Goal: Transaction & Acquisition: Purchase product/service

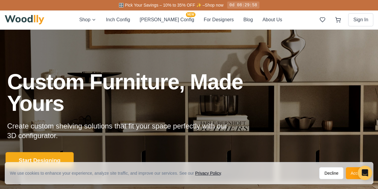
click at [49, 158] on button "Start Designing" at bounding box center [40, 160] width 68 height 16
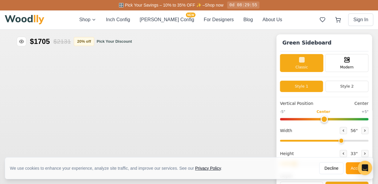
type input "56"
type input "2"
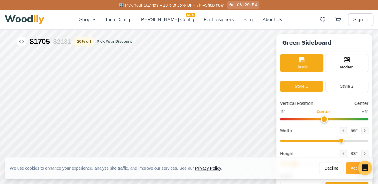
click at [353, 170] on button "Accept" at bounding box center [357, 168] width 22 height 12
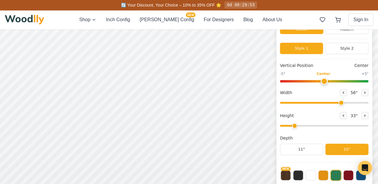
scroll to position [30, 0]
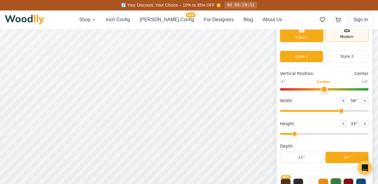
click at [351, 33] on icon at bounding box center [346, 29] width 7 height 7
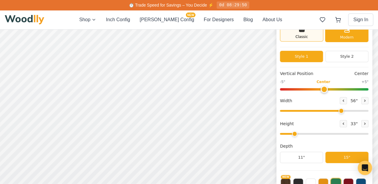
click at [308, 36] on span "Classic" at bounding box center [302, 36] width 13 height 5
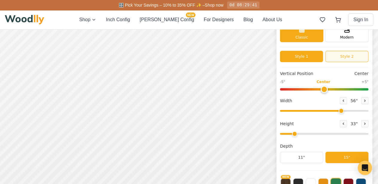
click at [354, 59] on button "Style 2" at bounding box center [346, 56] width 43 height 11
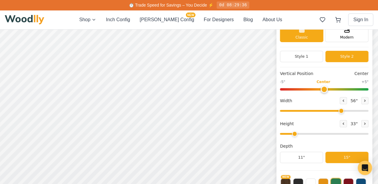
click at [28, 17] on img at bounding box center [24, 20] width 39 height 10
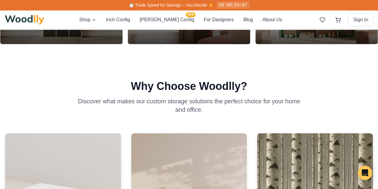
scroll to position [263, 0]
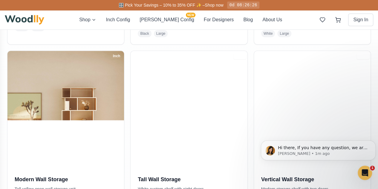
scroll to position [299, 0]
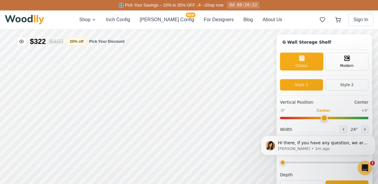
type input "72"
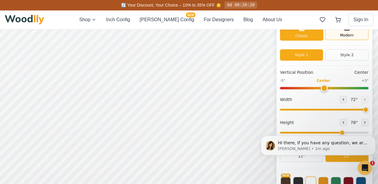
click at [347, 32] on div "Modern" at bounding box center [346, 31] width 43 height 18
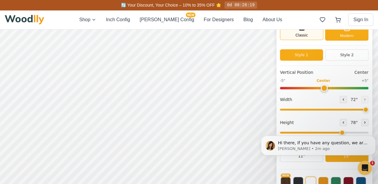
click at [301, 37] on span "Classic" at bounding box center [302, 35] width 13 height 5
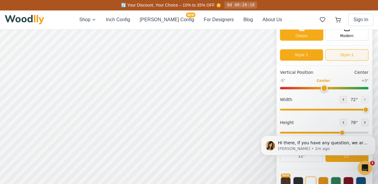
click at [354, 54] on button "Style 2" at bounding box center [346, 54] width 43 height 11
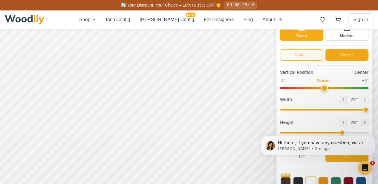
click at [310, 56] on button "Style 1" at bounding box center [301, 54] width 43 height 11
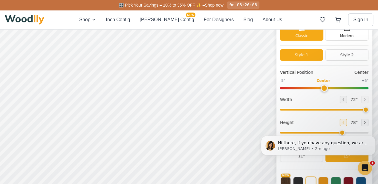
click at [345, 120] on button at bounding box center [343, 122] width 7 height 7
click at [367, 121] on icon at bounding box center [365, 123] width 4 height 4
click at [343, 122] on button at bounding box center [343, 122] width 7 height 7
type input "4"
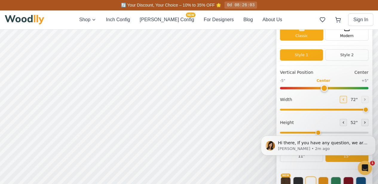
click at [345, 100] on icon at bounding box center [344, 100] width 4 height 4
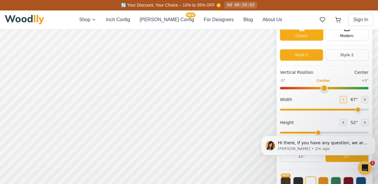
click at [345, 100] on icon at bounding box center [344, 100] width 4 height 4
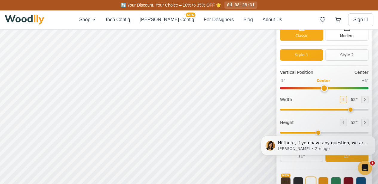
click at [345, 100] on icon at bounding box center [344, 100] width 4 height 4
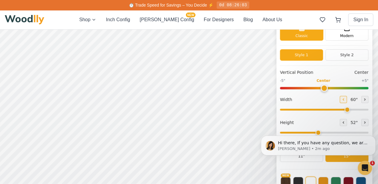
click at [345, 100] on icon at bounding box center [344, 100] width 4 height 4
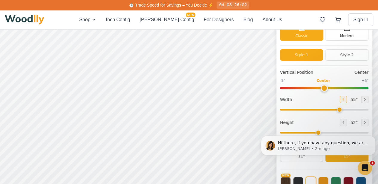
click at [345, 100] on icon at bounding box center [344, 100] width 4 height 4
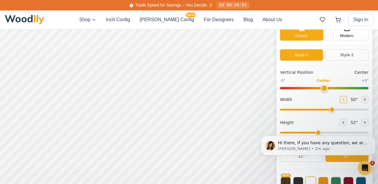
click at [343, 98] on button at bounding box center [343, 99] width 7 height 7
click at [344, 99] on button at bounding box center [343, 99] width 7 height 7
click at [344, 99] on icon at bounding box center [343, 100] width 1 height 2
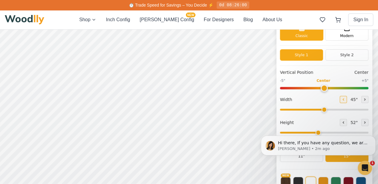
click at [344, 99] on icon at bounding box center [343, 100] width 1 height 2
click at [345, 99] on icon at bounding box center [344, 100] width 4 height 4
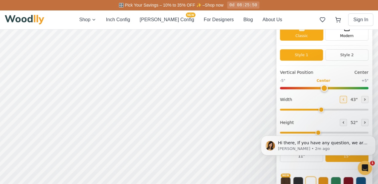
click at [345, 99] on icon at bounding box center [344, 100] width 4 height 4
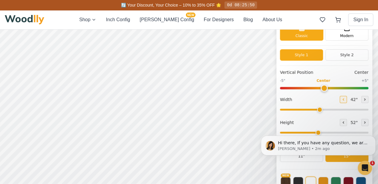
click at [345, 99] on icon at bounding box center [344, 100] width 4 height 4
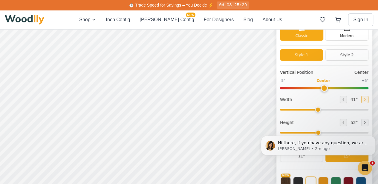
click at [365, 99] on icon at bounding box center [365, 100] width 1 height 2
type input "42"
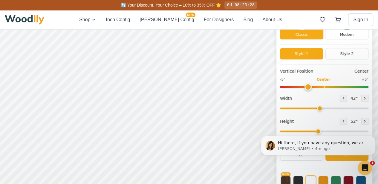
click at [313, 86] on input "range" at bounding box center [324, 87] width 88 height 2
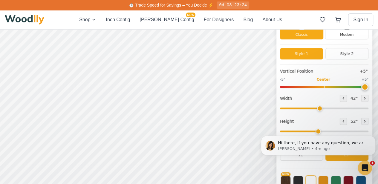
drag, startPoint x: 313, startPoint y: 85, endPoint x: 385, endPoint y: 84, distance: 71.7
type input "5"
click at [368, 86] on input "range" at bounding box center [324, 87] width 88 height 2
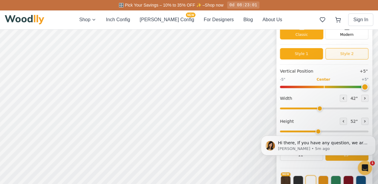
click at [345, 53] on button "Style 2" at bounding box center [346, 53] width 43 height 11
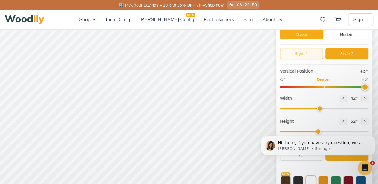
click at [314, 54] on button "Style 1" at bounding box center [301, 53] width 43 height 11
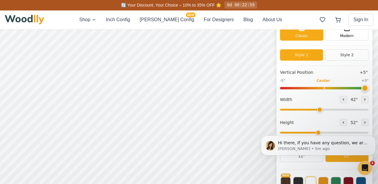
scroll to position [0, 0]
